Goal: Task Accomplishment & Management: Use online tool/utility

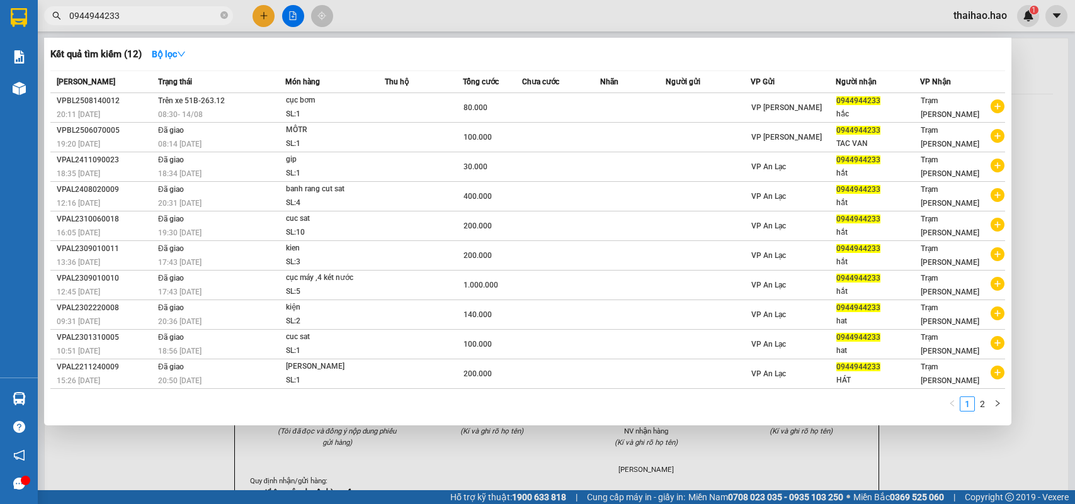
click at [152, 13] on input "0944944233" at bounding box center [143, 16] width 149 height 14
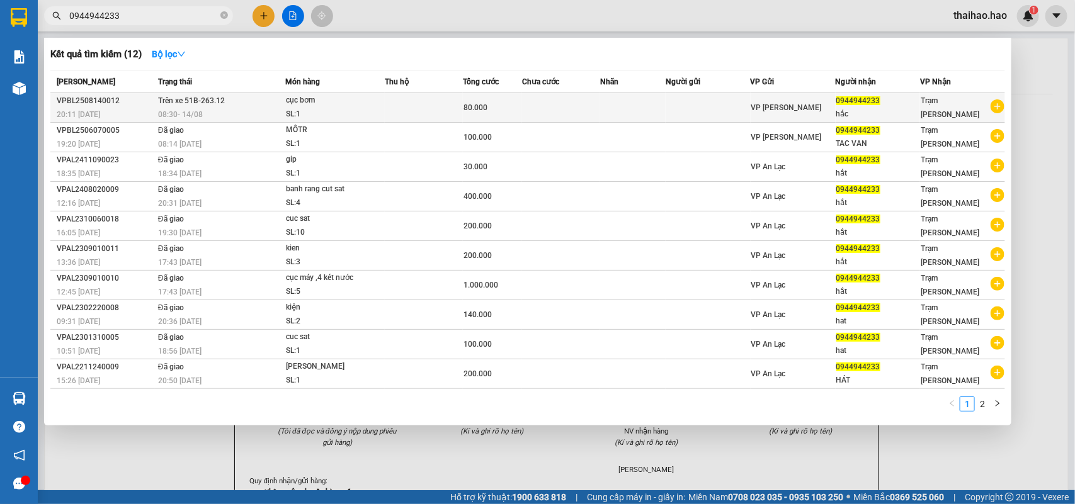
click at [578, 113] on td at bounding box center [561, 108] width 78 height 30
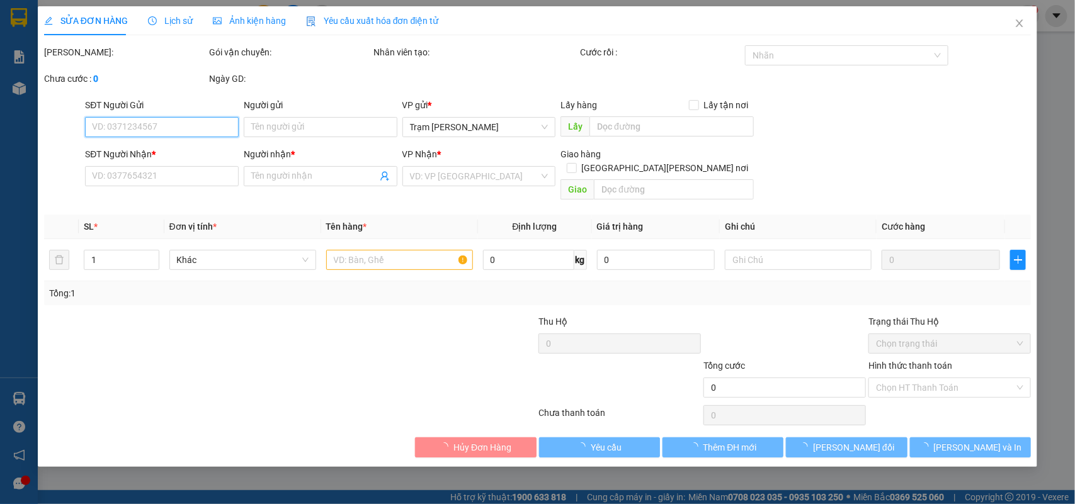
type input "0944944233"
type input "hắc"
type input "80.000"
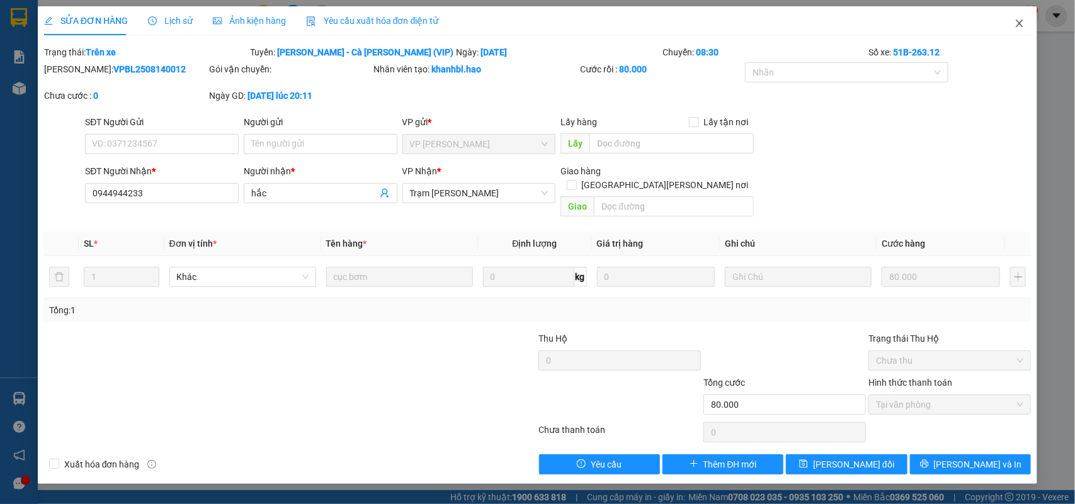
click at [1023, 23] on icon "close" at bounding box center [1019, 23] width 10 height 10
